Goal: Information Seeking & Learning: Understand process/instructions

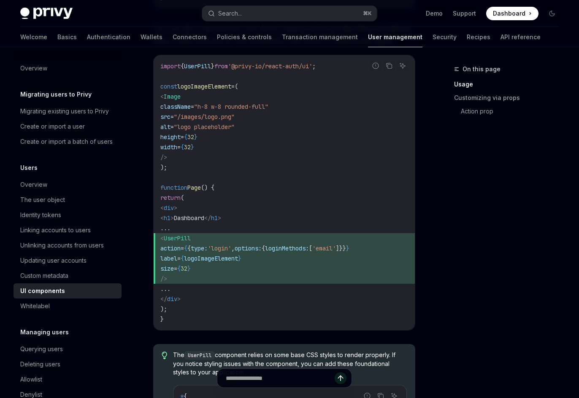
scroll to position [640, 0]
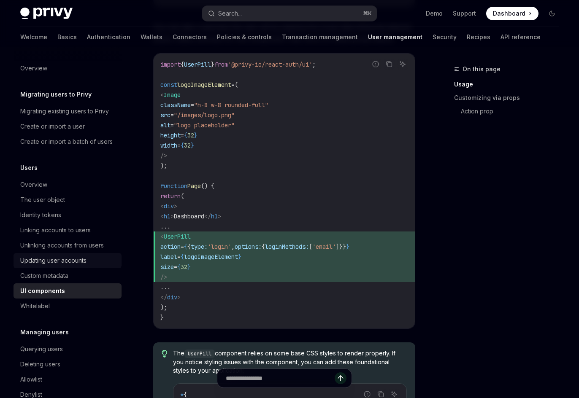
click at [78, 266] on div "Updating user accounts" at bounding box center [53, 261] width 66 height 10
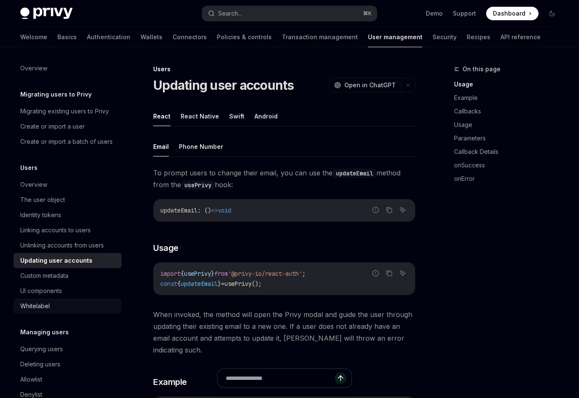
click at [31, 312] on div "Whitelabel" at bounding box center [35, 306] width 30 height 10
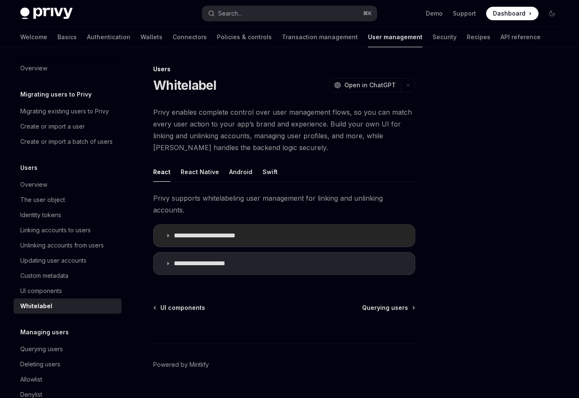
click at [167, 233] on icon at bounding box center [167, 235] width 5 height 5
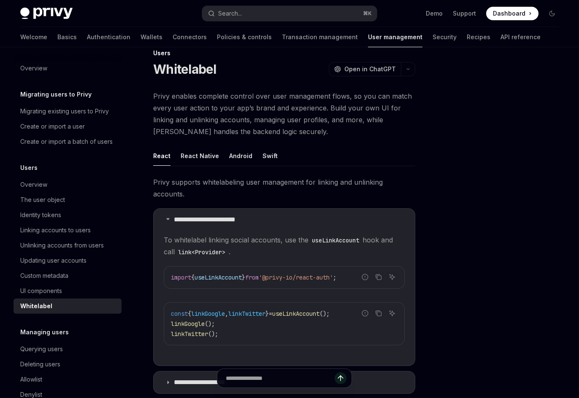
scroll to position [2, 0]
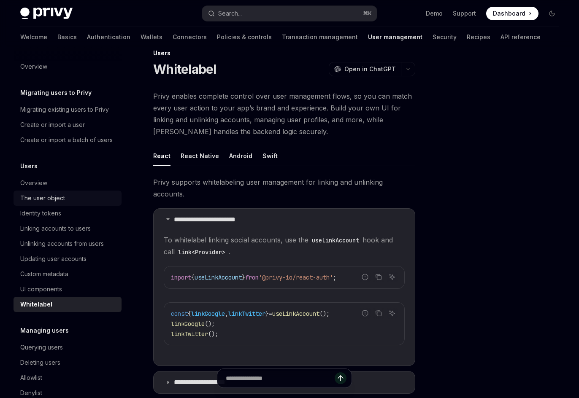
click at [38, 203] on div "The user object" at bounding box center [42, 198] width 45 height 10
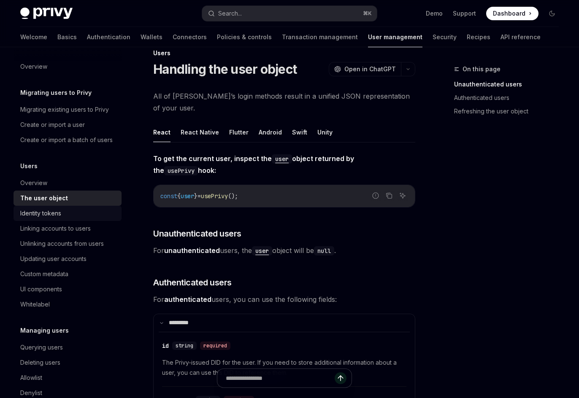
click at [38, 219] on div "Identity tokens" at bounding box center [40, 214] width 41 height 10
type textarea "*"
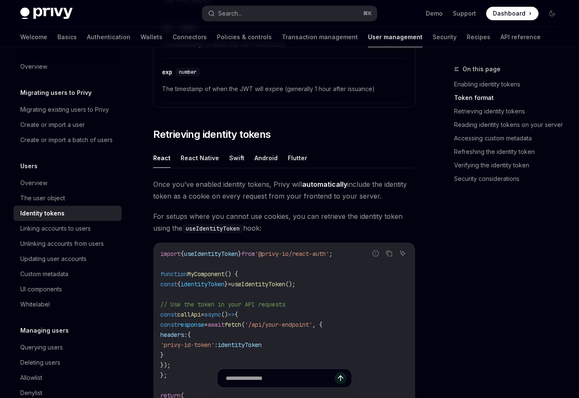
scroll to position [845, 0]
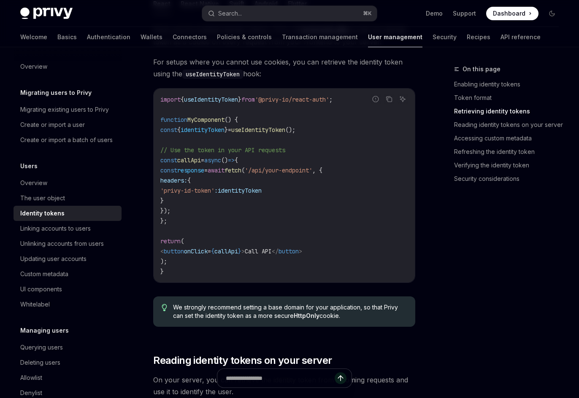
click at [251, 110] on code "import { useIdentityToken } from '@privy-io/react-auth' ; function MyComponent …" at bounding box center [284, 186] width 248 height 182
drag, startPoint x: 249, startPoint y: 100, endPoint x: 192, endPoint y: 99, distance: 56.1
click at [192, 99] on span "import { useIdentityToken } from '@privy-io/react-auth' ;" at bounding box center [246, 100] width 172 height 8
copy span "useIdentityToken"
click at [483, 140] on link "Accessing custom metadata" at bounding box center [509, 139] width 111 height 14
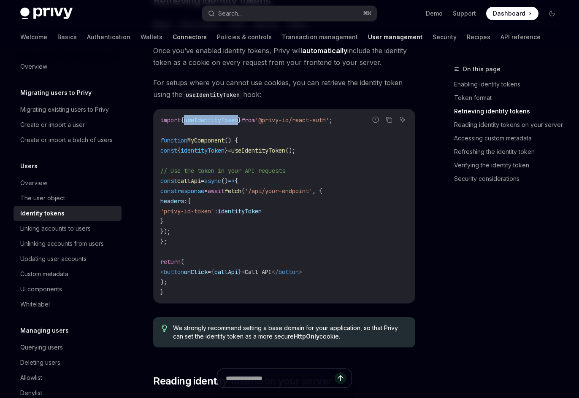
scroll to position [822, 0]
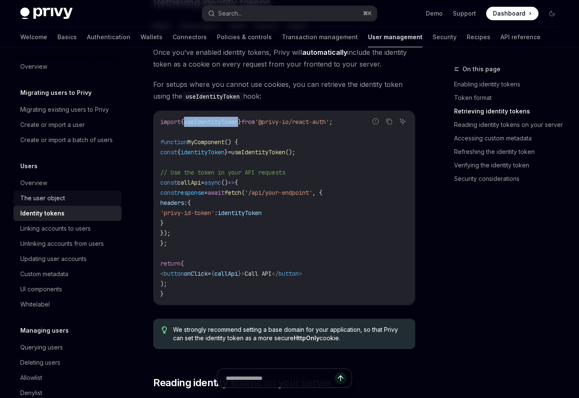
click at [48, 203] on div "The user object" at bounding box center [42, 198] width 45 height 10
